Goal: Task Accomplishment & Management: Manage account settings

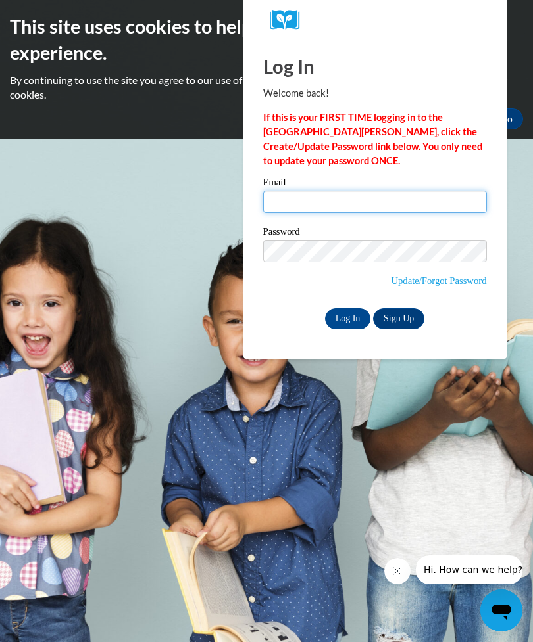
click at [393, 195] on input "Email" at bounding box center [375, 202] width 224 height 22
type input "rachelshunta@icloud.com"
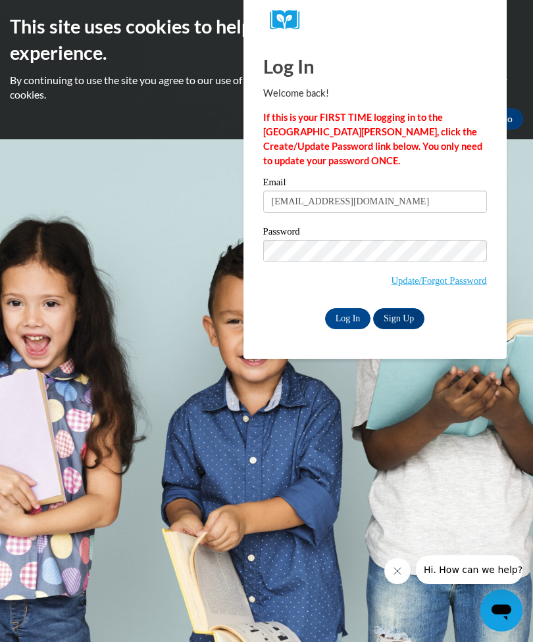
click at [410, 324] on link "Sign Up" at bounding box center [398, 318] width 51 height 21
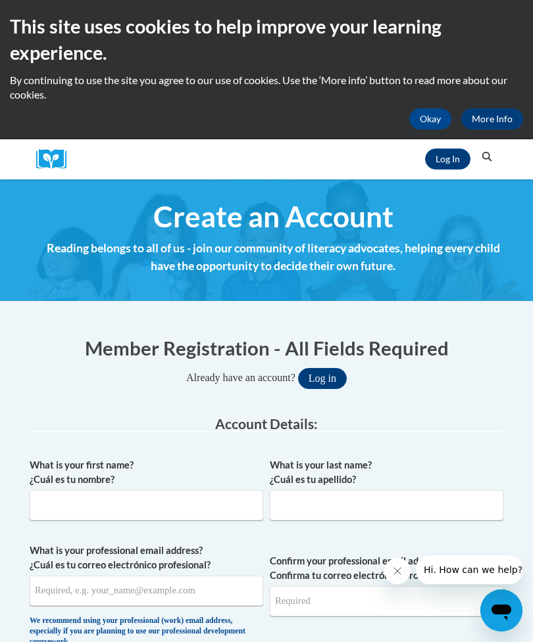
click at [439, 156] on link "Log In" at bounding box center [447, 159] width 45 height 21
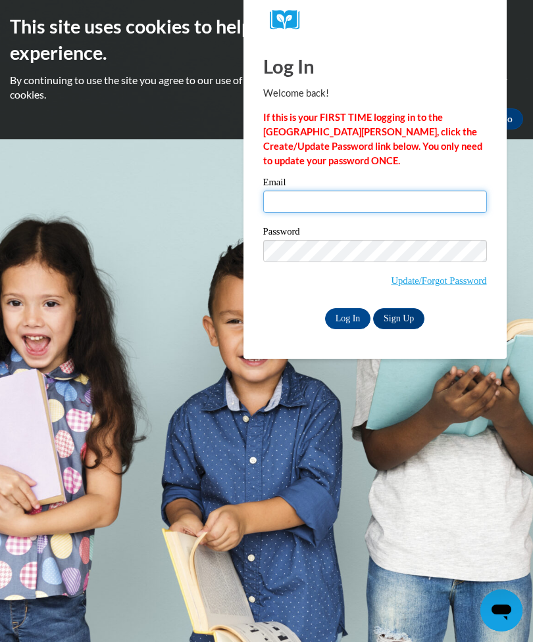
click at [329, 193] on input "Email" at bounding box center [375, 202] width 224 height 22
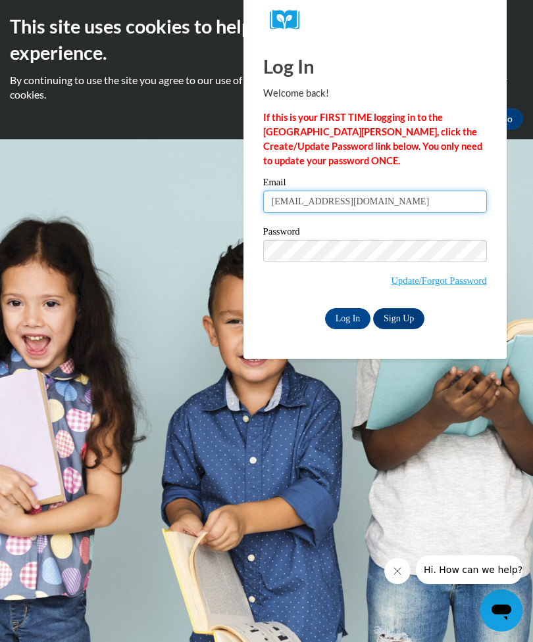
type input "rachelshunta@icloud.com"
click at [350, 322] on input "Log In" at bounding box center [348, 318] width 46 height 21
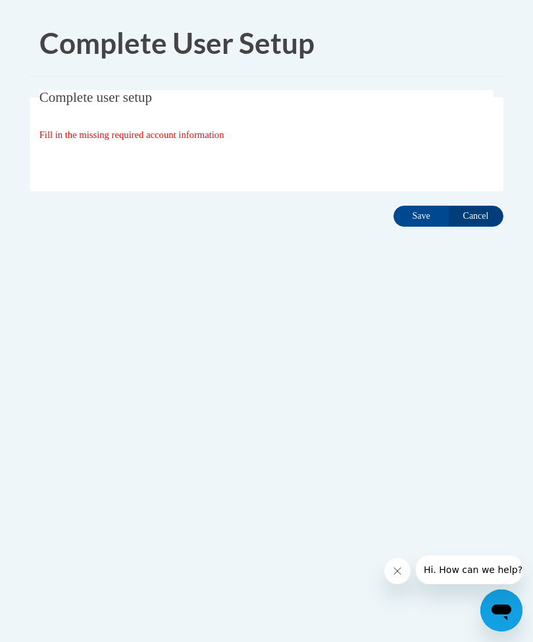
click at [421, 225] on input "Save" at bounding box center [420, 216] width 55 height 21
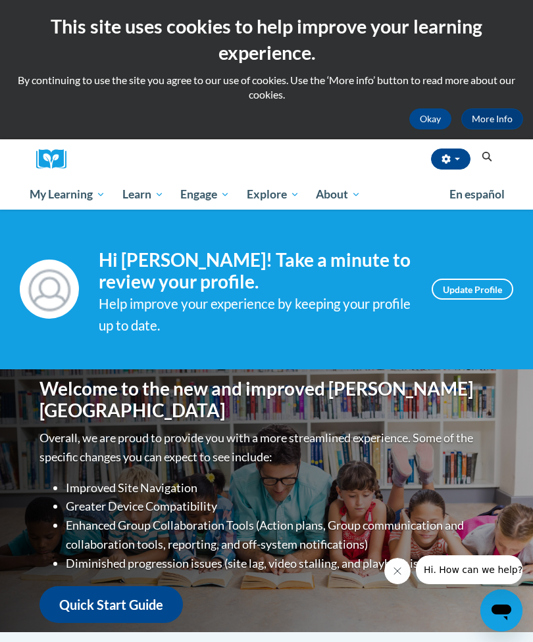
click at [467, 296] on link "Update Profile" at bounding box center [472, 289] width 82 height 21
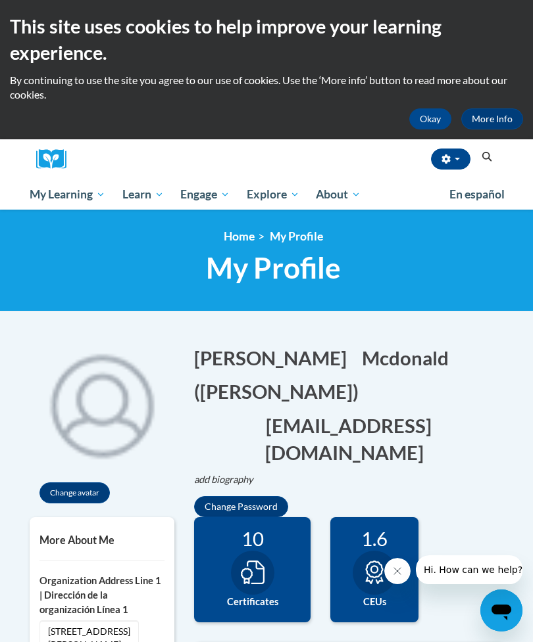
click at [0, 0] on link "Certificates" at bounding box center [0, 0] width 0 height 0
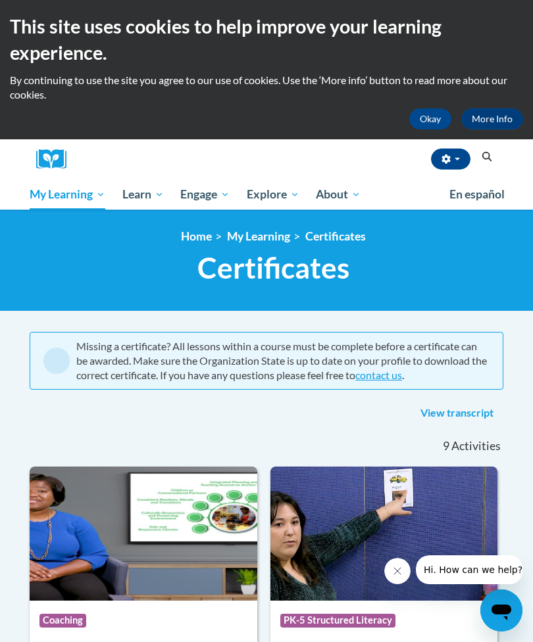
click at [404, 183] on ul "My Learning My Learning My Course Progress Certificates My Action Plans Group D…" at bounding box center [230, 194] width 419 height 30
click at [433, 124] on button "Okay" at bounding box center [430, 118] width 42 height 21
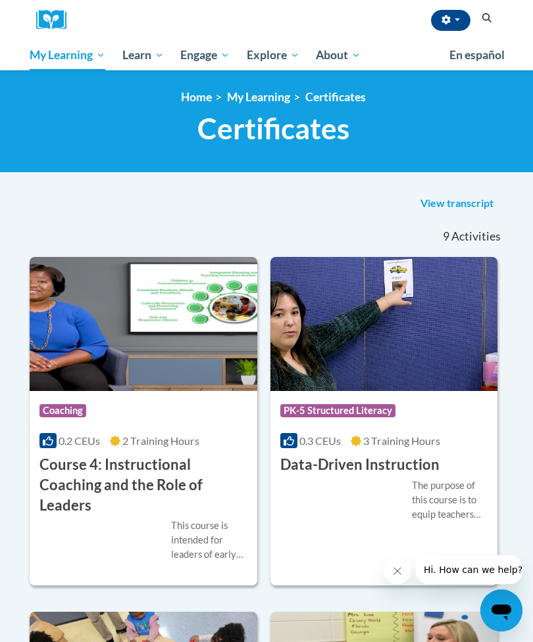
click at [446, 22] on icon "button" at bounding box center [445, 19] width 9 height 9
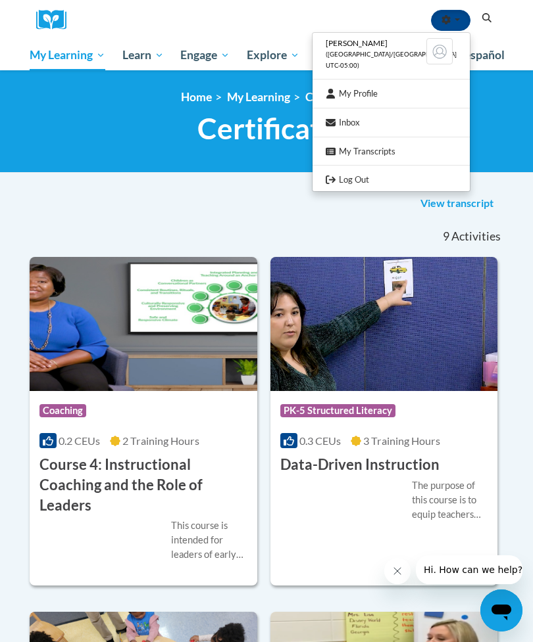
click at [382, 147] on link "My Transcripts" at bounding box center [390, 151] width 157 height 16
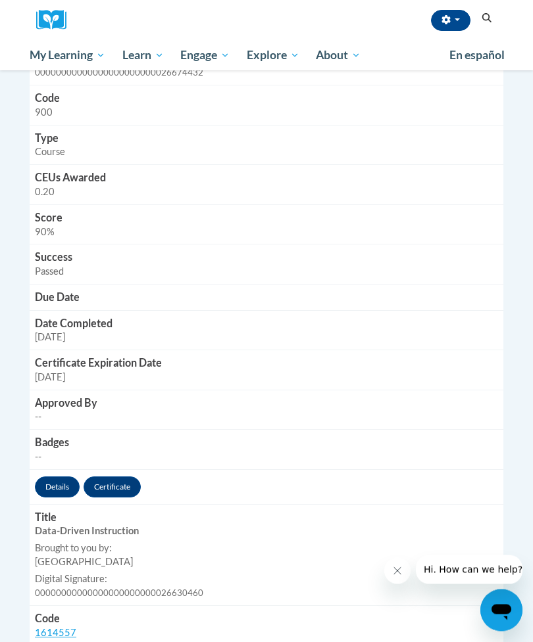
scroll to position [1010, 0]
click at [0, 0] on span "My Course Progress" at bounding box center [0, 0] width 0 height 0
